Goal: Information Seeking & Learning: Learn about a topic

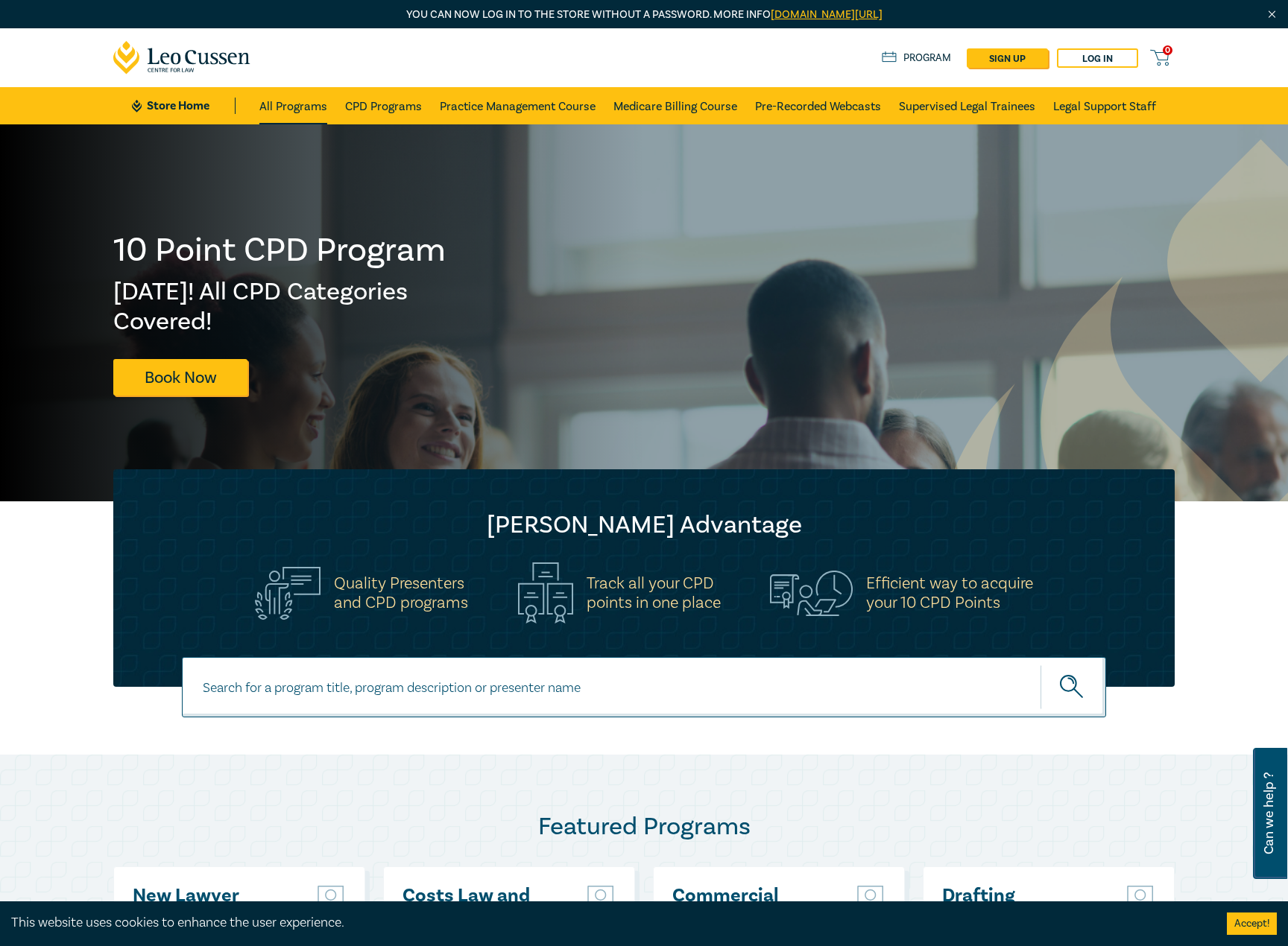
click at [292, 103] on link "All Programs" at bounding box center [293, 106] width 68 height 37
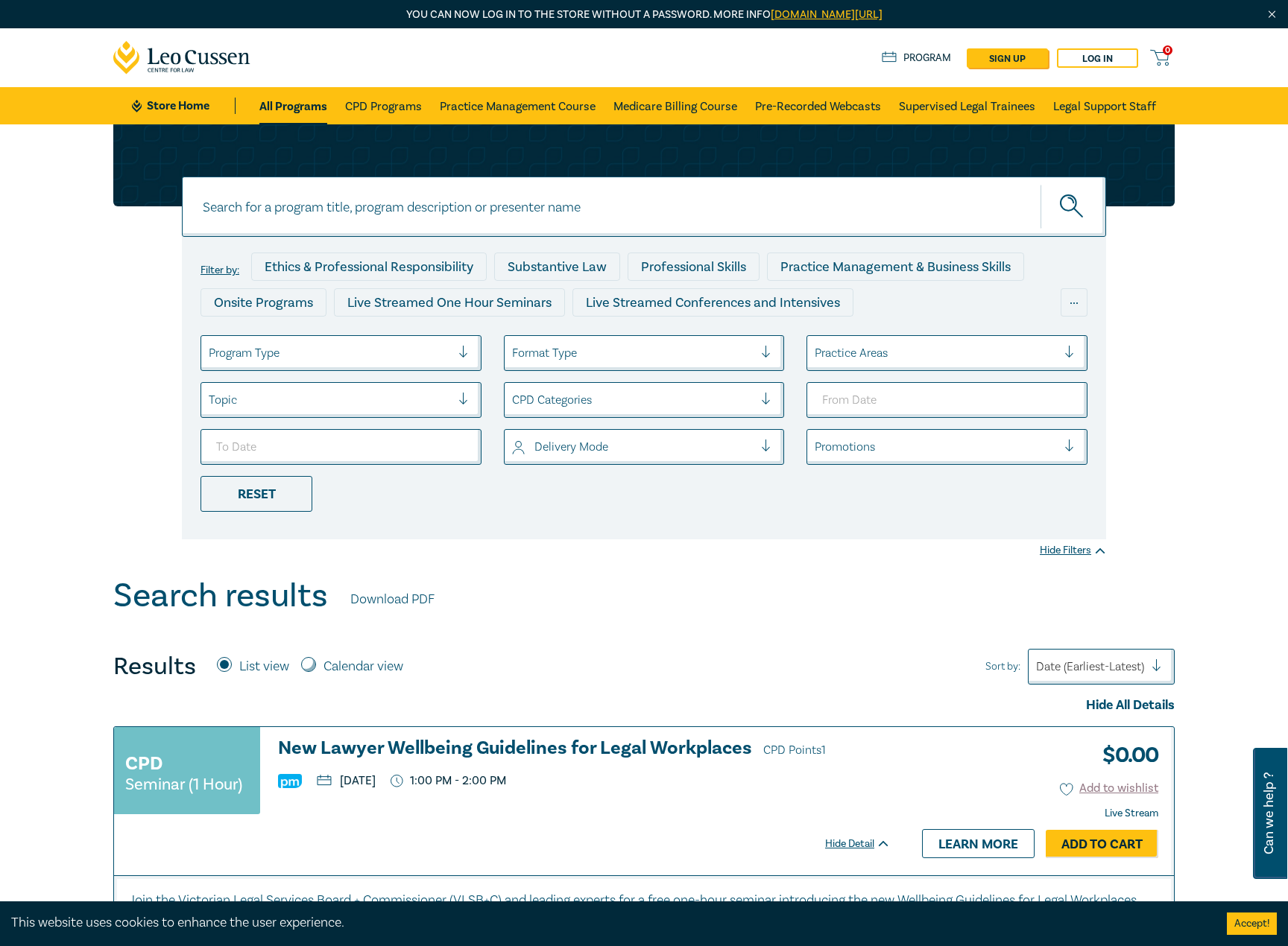
click at [424, 205] on input at bounding box center [644, 207] width 924 height 61
click at [1069, 202] on icon "submit" at bounding box center [1072, 207] width 26 height 26
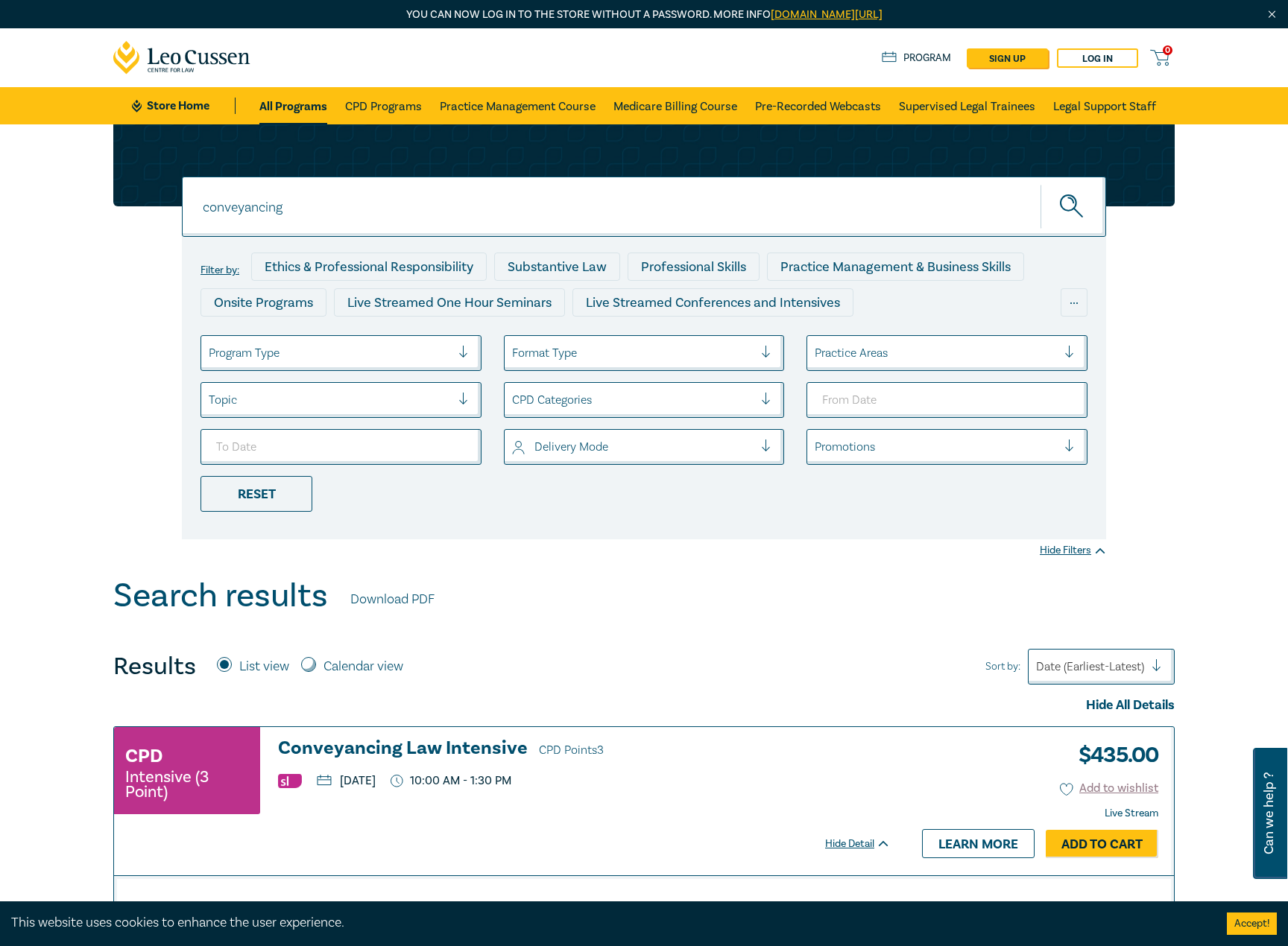
drag, startPoint x: 319, startPoint y: 207, endPoint x: 195, endPoint y: 197, distance: 124.4
click at [195, 197] on input "conveyancing" at bounding box center [644, 207] width 924 height 61
drag, startPoint x: 1069, startPoint y: 205, endPoint x: 1053, endPoint y: 234, distance: 33.1
click at [1069, 206] on icon "submit" at bounding box center [1072, 207] width 26 height 26
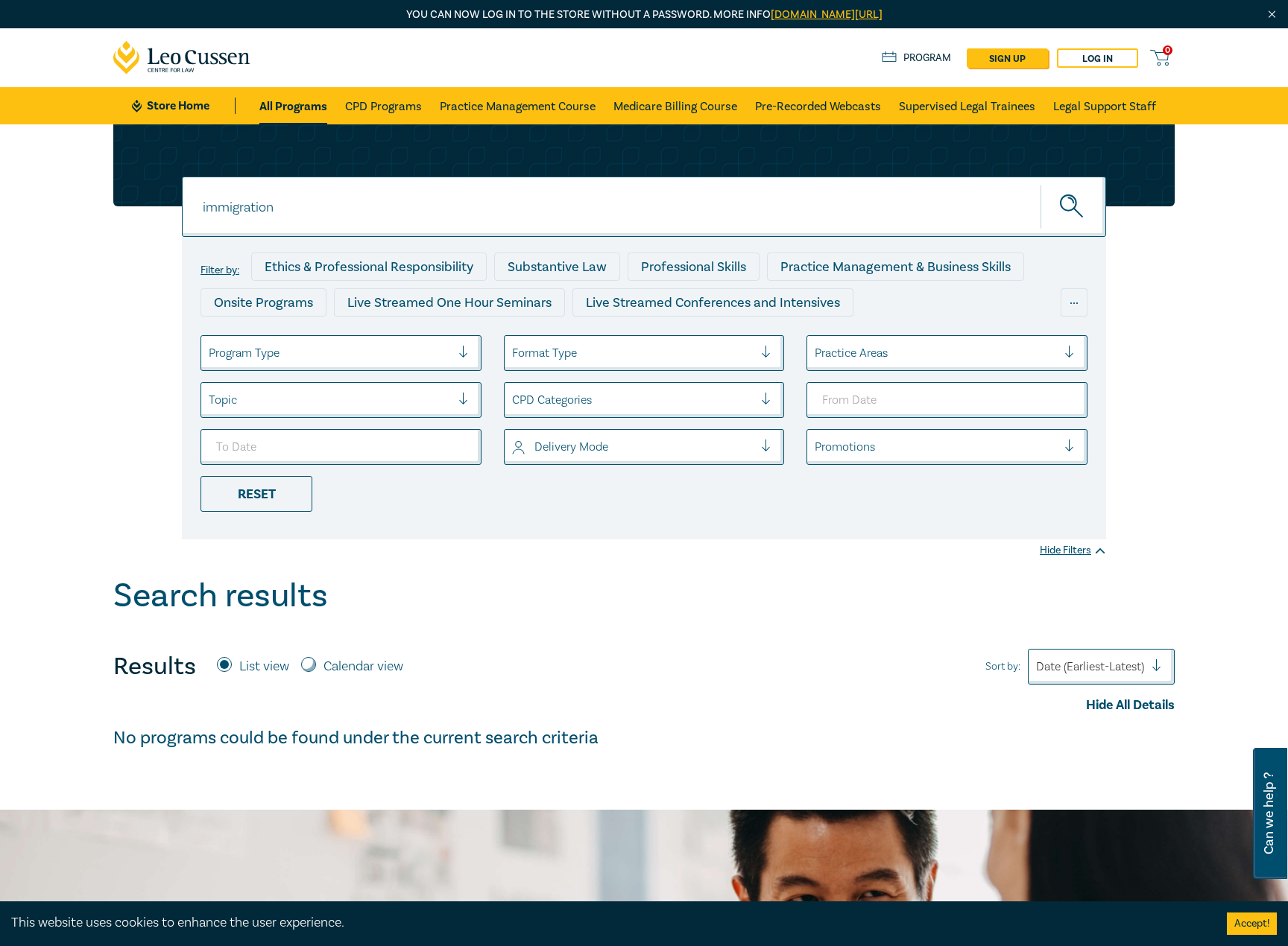
drag, startPoint x: 284, startPoint y: 214, endPoint x: 178, endPoint y: 212, distance: 106.0
click at [178, 212] on div "immigration immigration immigration Filter by: Ethics & Professional Responsibi…" at bounding box center [644, 333] width 1079 height 415
drag, startPoint x: 1073, startPoint y: 206, endPoint x: 1053, endPoint y: 224, distance: 26.9
click at [1073, 207] on icon "submit" at bounding box center [1072, 207] width 26 height 26
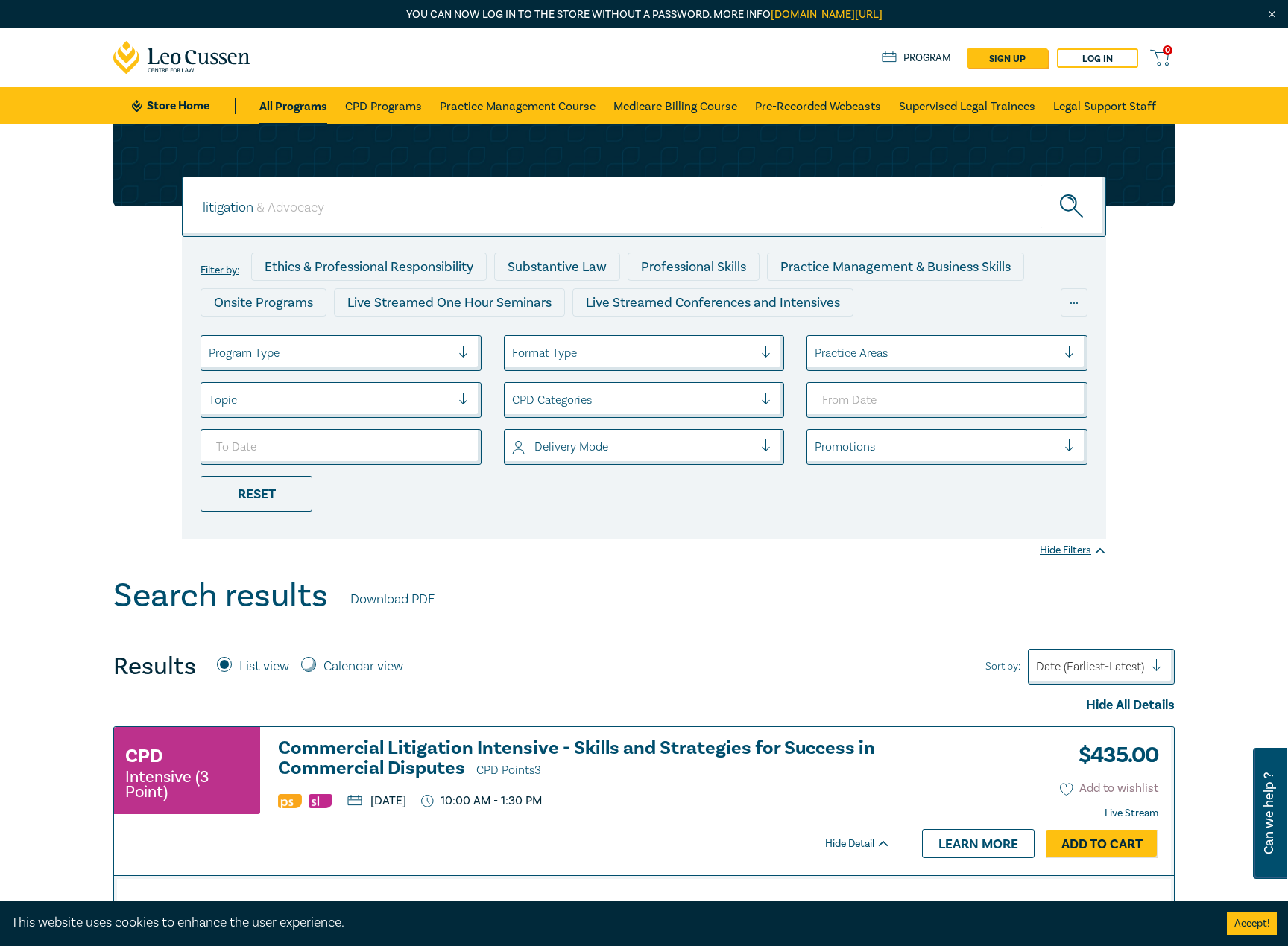
drag, startPoint x: 261, startPoint y: 197, endPoint x: 181, endPoint y: 215, distance: 82.0
click at [181, 215] on div "litigation litigation litigation Filter by: Ethics & Professional Responsibilit…" at bounding box center [644, 333] width 1079 height 415
type input "conveyancing"
click at [1065, 206] on icon "submit" at bounding box center [1072, 207] width 26 height 26
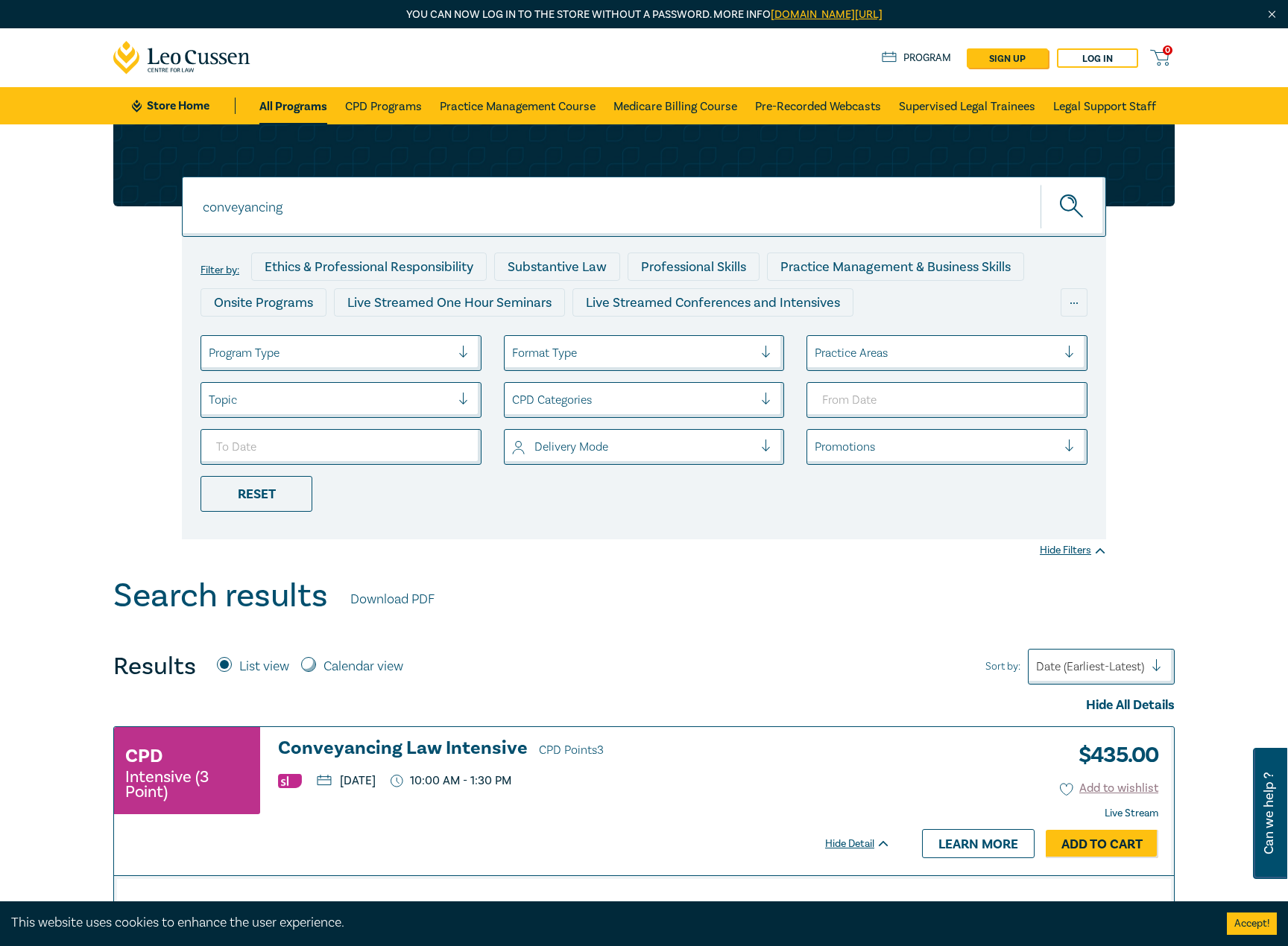
drag, startPoint x: 226, startPoint y: 206, endPoint x: 192, endPoint y: 203, distance: 34.1
click at [192, 203] on input "conveyancing" at bounding box center [644, 207] width 924 height 61
click at [555, 210] on input at bounding box center [644, 207] width 924 height 61
click at [145, 265] on div "Filter by: Ethics & Professional Responsibility Substantive Law Professional Sk…" at bounding box center [644, 333] width 1079 height 415
click at [283, 103] on link "All Programs" at bounding box center [293, 106] width 68 height 37
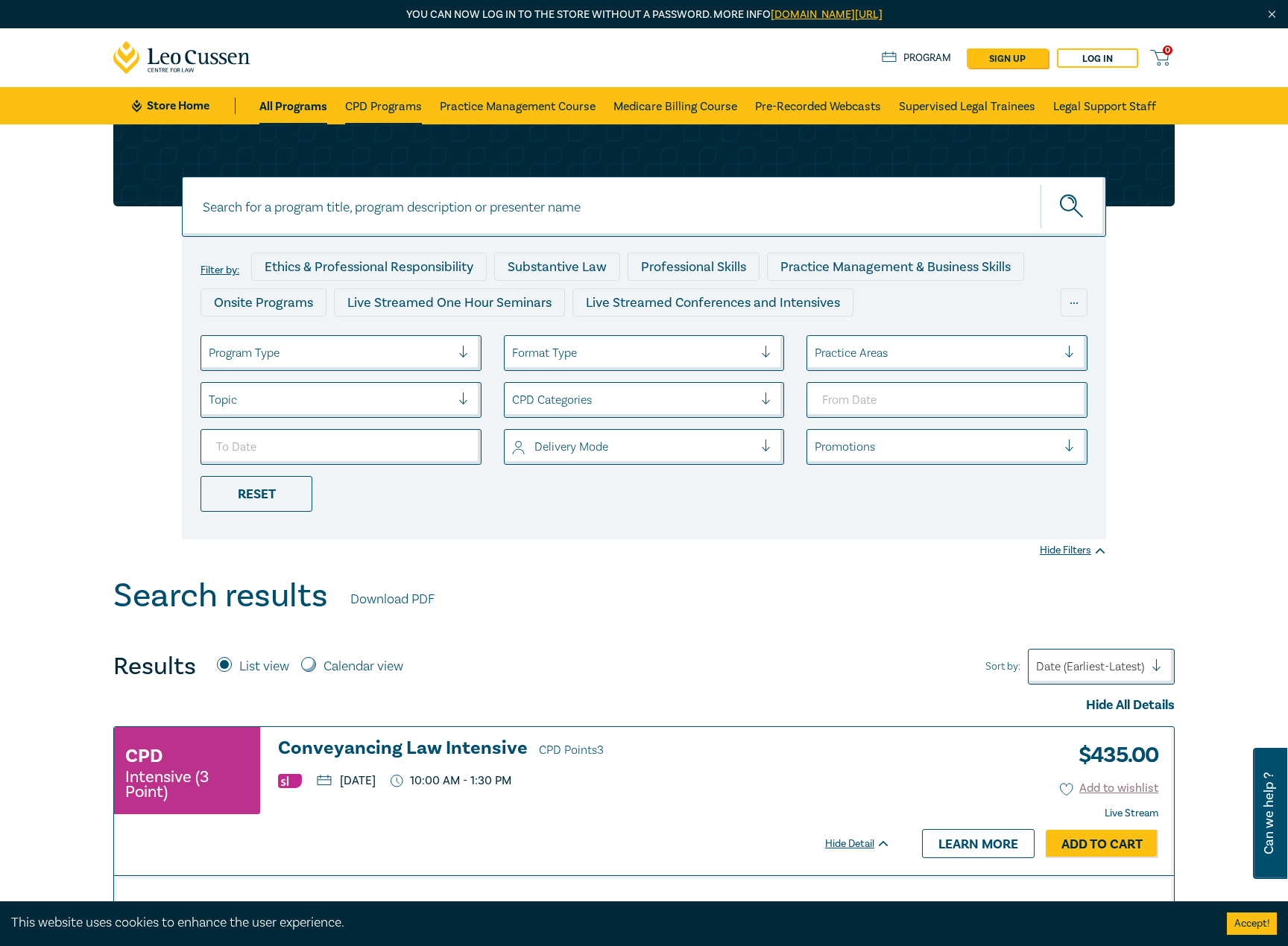
click at [364, 106] on link "CPD Programs" at bounding box center [384, 106] width 77 height 37
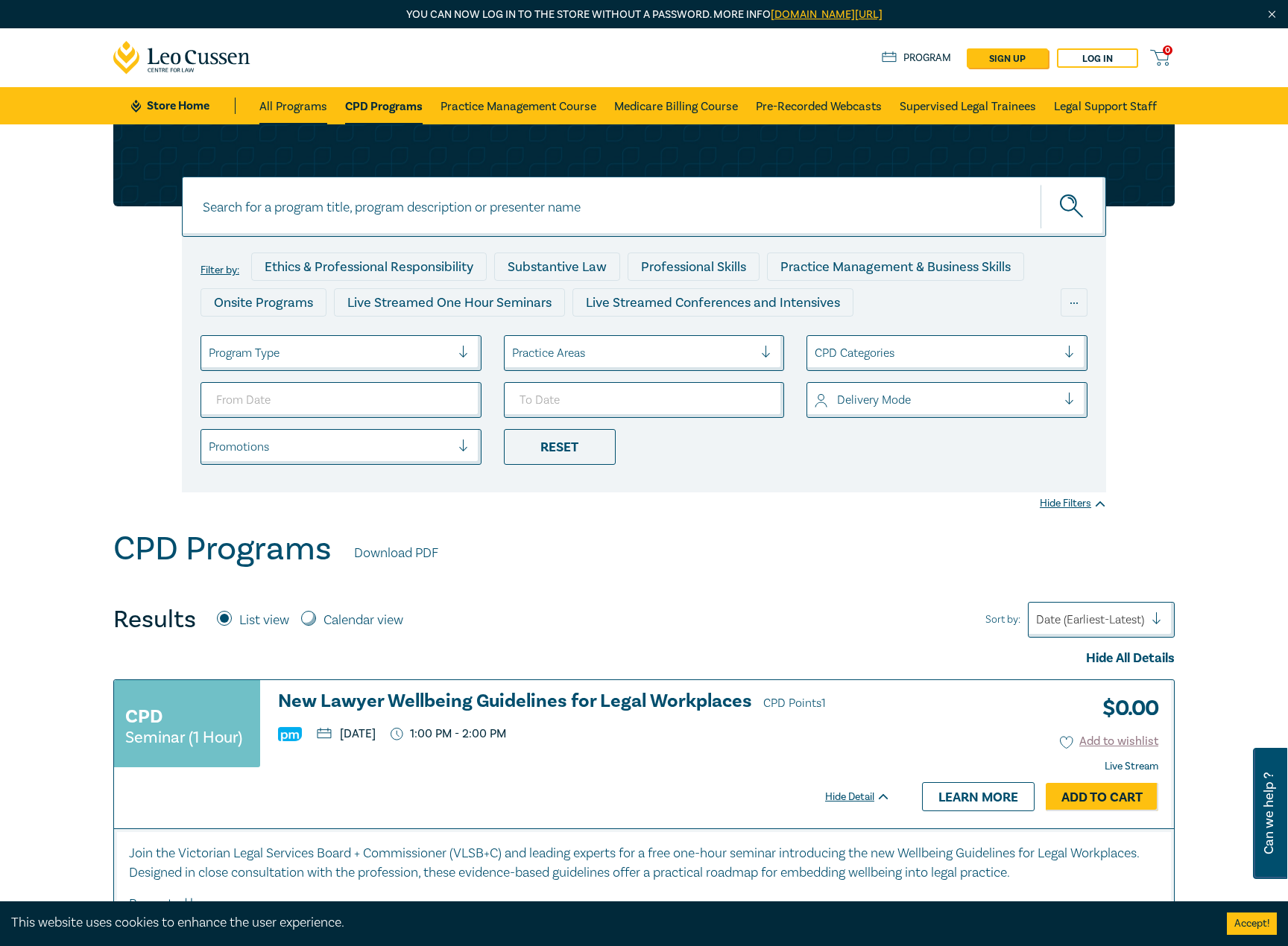
click at [301, 106] on link "All Programs" at bounding box center [293, 106] width 68 height 37
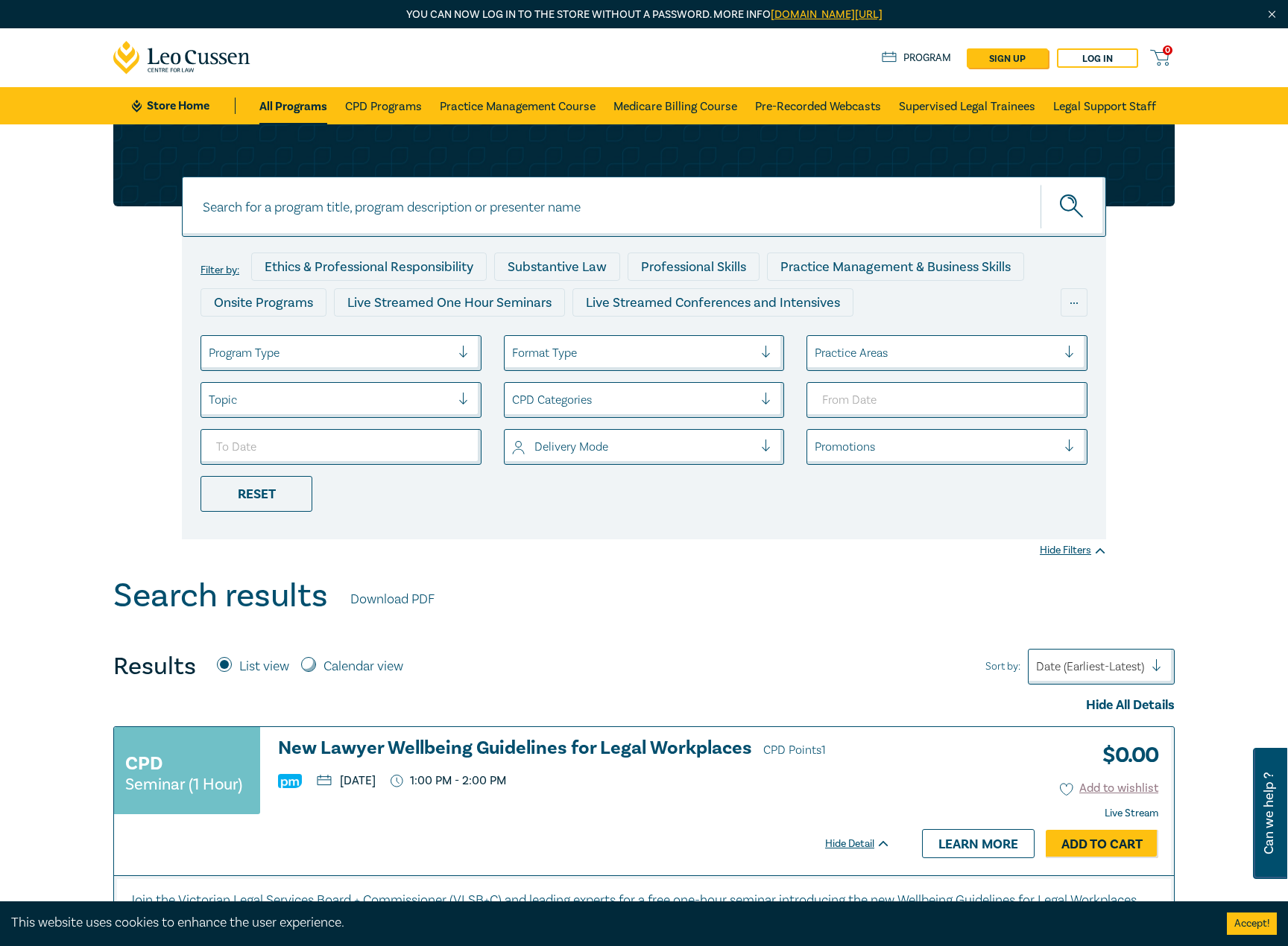
click at [497, 212] on input at bounding box center [644, 207] width 924 height 61
type input "immigration"
click at [1076, 203] on circle "submit" at bounding box center [1069, 203] width 16 height 16
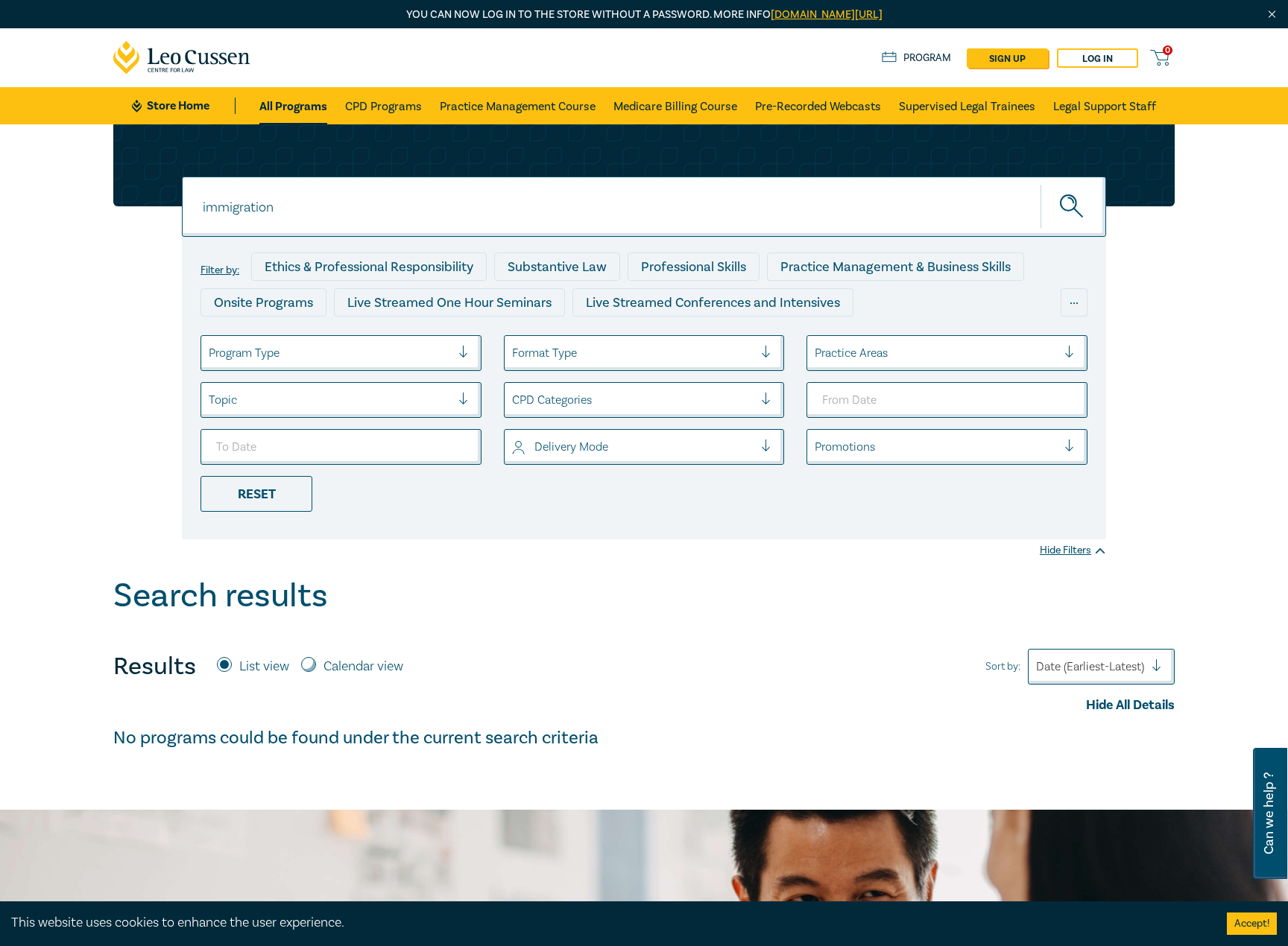
drag, startPoint x: 300, startPoint y: 207, endPoint x: 194, endPoint y: 206, distance: 106.0
click at [194, 206] on input "immigration" at bounding box center [644, 207] width 924 height 61
